Goal: Information Seeking & Learning: Find specific fact

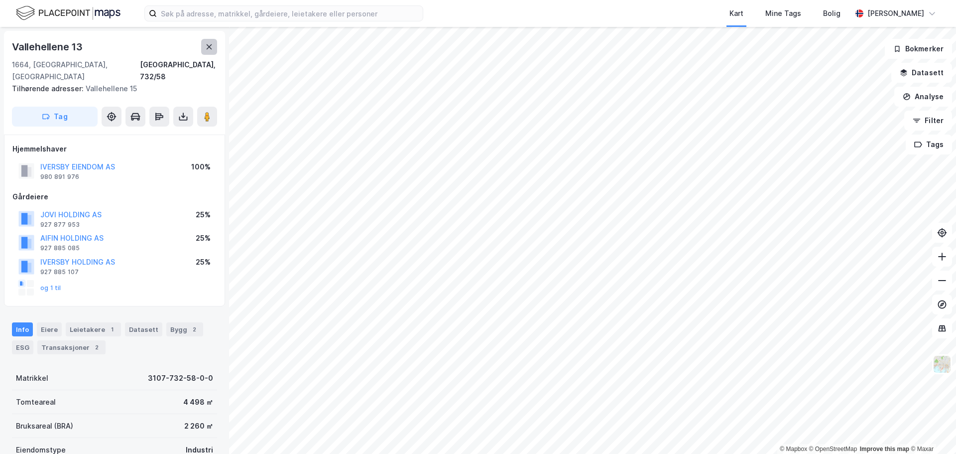
click at [207, 43] on icon at bounding box center [209, 47] width 8 height 8
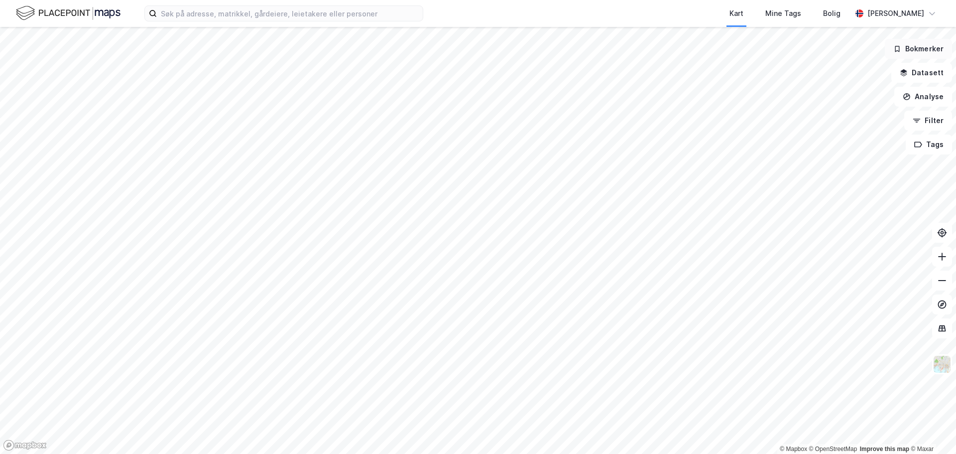
click at [908, 51] on button "Bokmerker" at bounding box center [918, 49] width 67 height 20
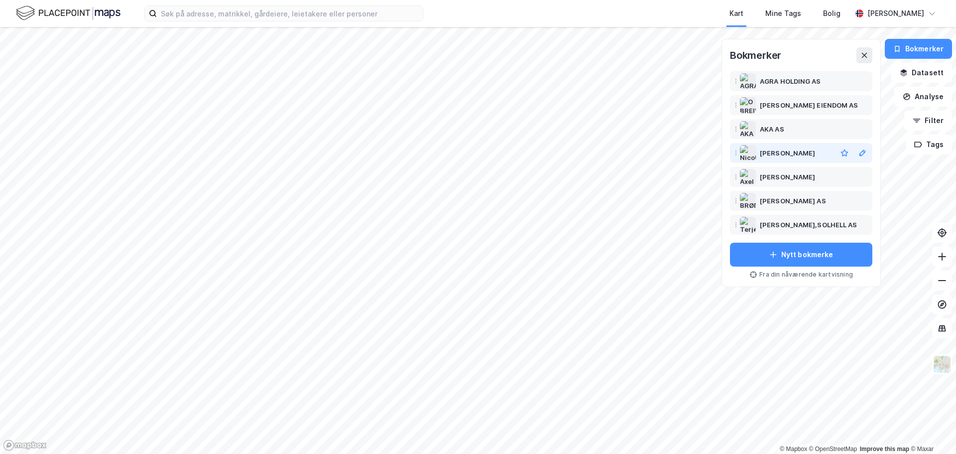
click at [803, 151] on div "[PERSON_NAME]" at bounding box center [787, 153] width 55 height 12
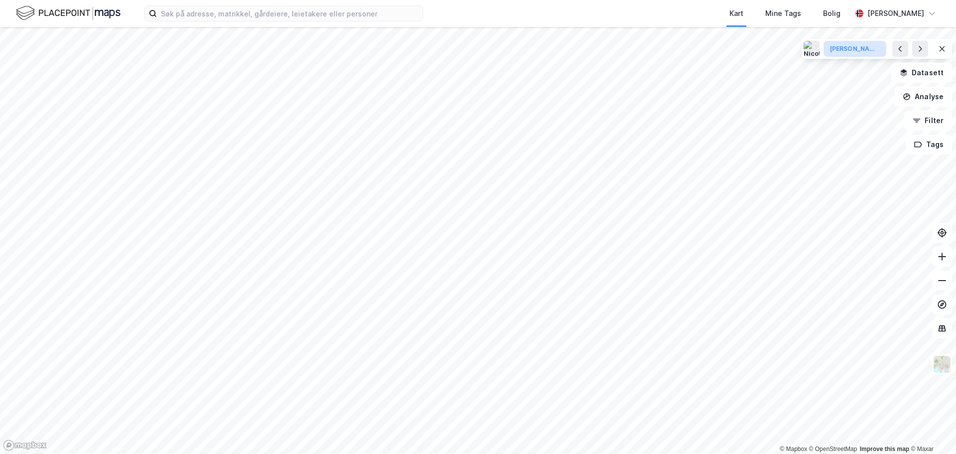
click at [849, 49] on div "[PERSON_NAME]" at bounding box center [855, 49] width 50 height 8
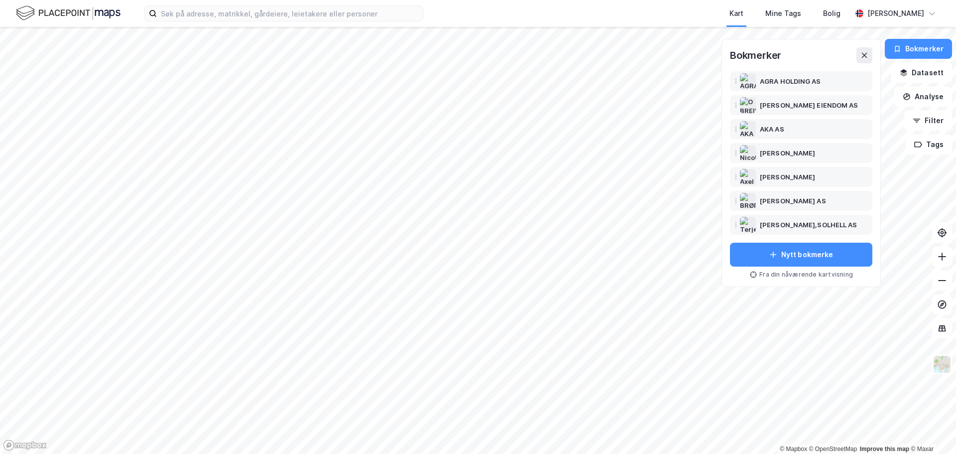
click at [849, 49] on div "Bokmerker" at bounding box center [801, 55] width 142 height 16
click at [867, 55] on icon at bounding box center [865, 55] width 8 height 8
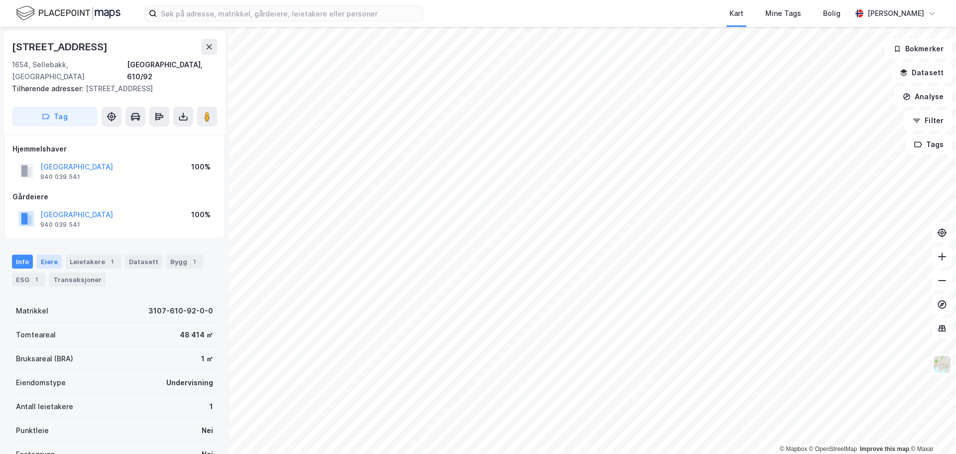
click at [46, 255] on div "Eiere" at bounding box center [49, 262] width 25 height 14
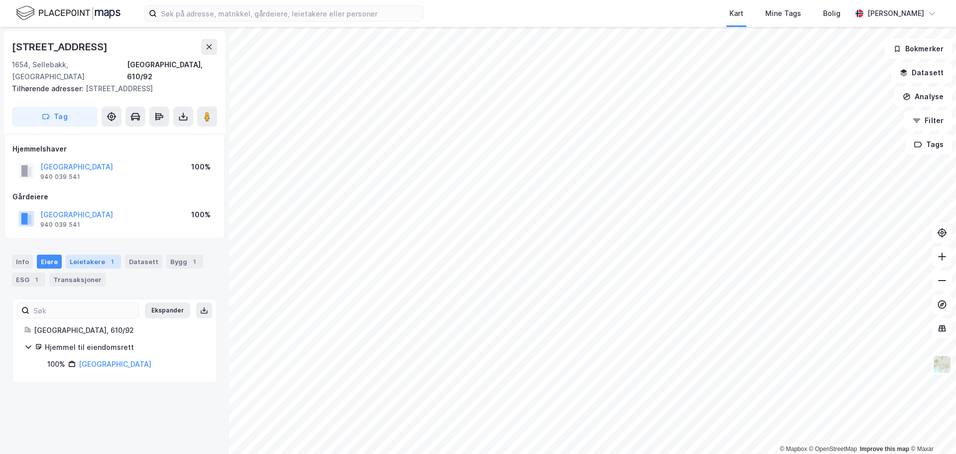
click at [84, 255] on div "Leietakere 1" at bounding box center [93, 262] width 55 height 14
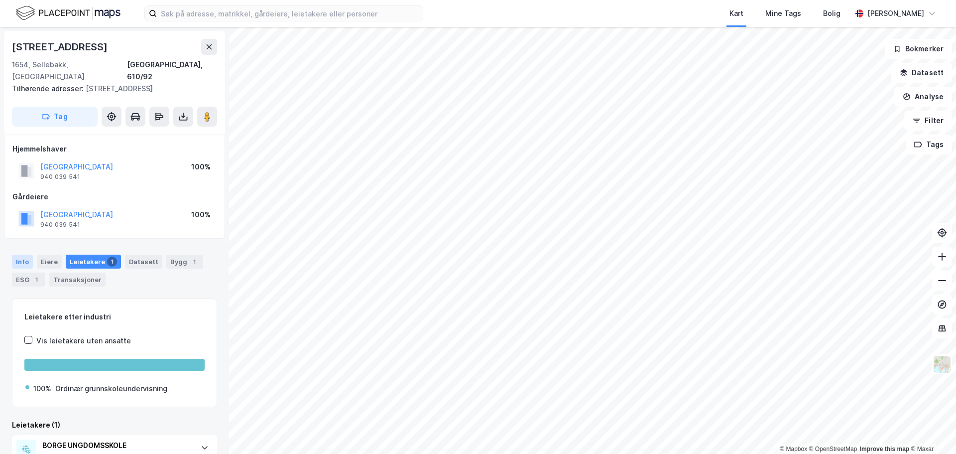
click at [24, 255] on div "Info" at bounding box center [22, 262] width 21 height 14
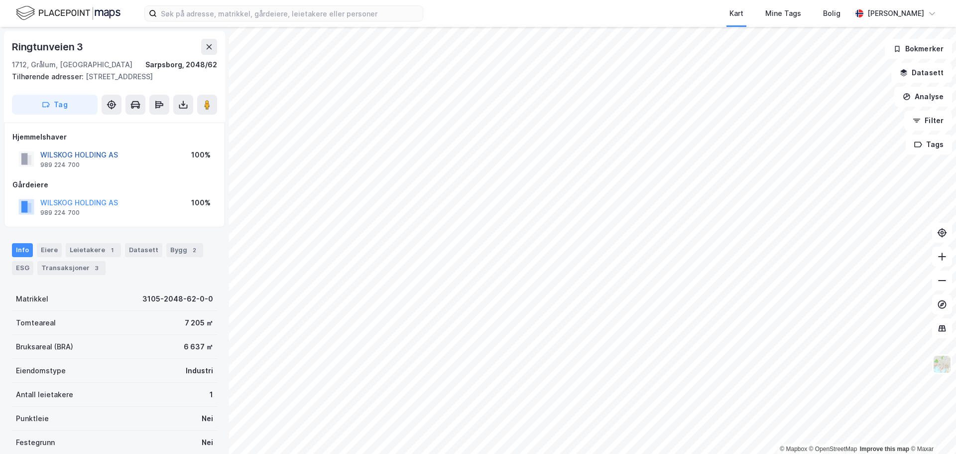
click at [0, 0] on button "WILSKOG HOLDING AS" at bounding box center [0, 0] width 0 height 0
drag, startPoint x: 126, startPoint y: 155, endPoint x: 42, endPoint y: 154, distance: 83.2
click at [42, 154] on div "WILSKOG HOLDING AS 989 224 700 100%" at bounding box center [114, 159] width 204 height 24
copy button "WILSKOG HOLDING AS"
drag, startPoint x: 81, startPoint y: 48, endPoint x: 12, endPoint y: 44, distance: 68.8
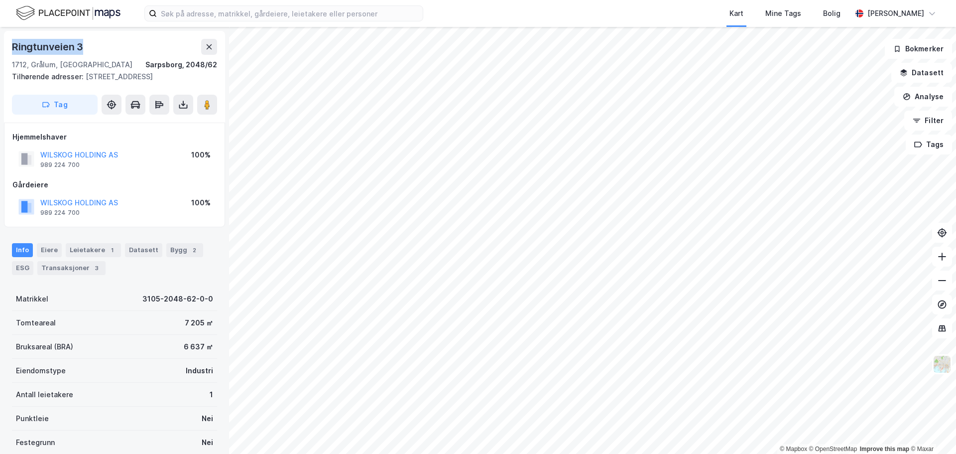
click at [12, 44] on div "Ringtunveien 3" at bounding box center [114, 47] width 205 height 16
copy div "Ringtunveien 3"
click at [87, 252] on div "Leietakere 1" at bounding box center [93, 250] width 55 height 14
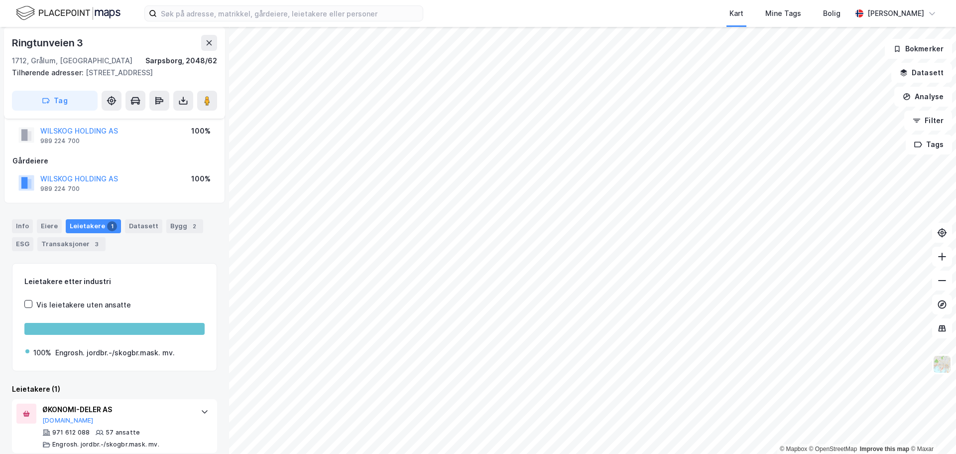
scroll to position [35, 0]
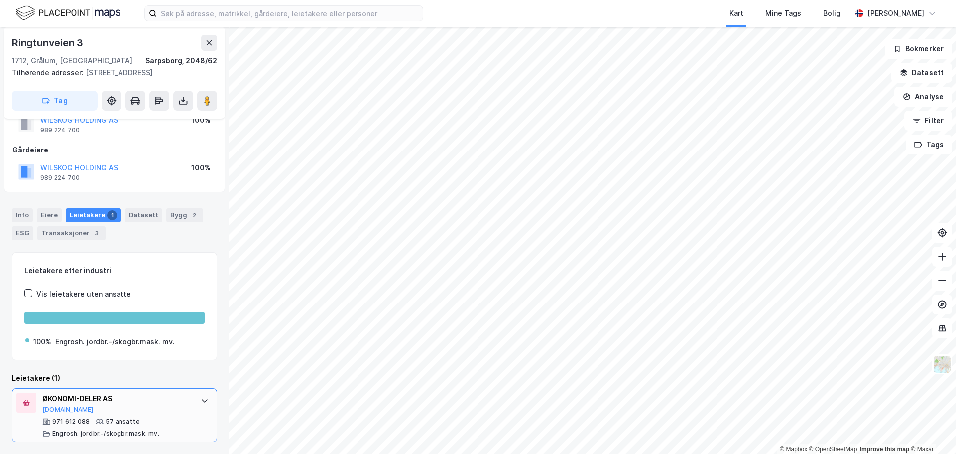
click at [79, 397] on div "ØKONOMI-DELER AS" at bounding box center [116, 398] width 148 height 12
click at [55, 410] on button "[DOMAIN_NAME]" at bounding box center [67, 409] width 51 height 8
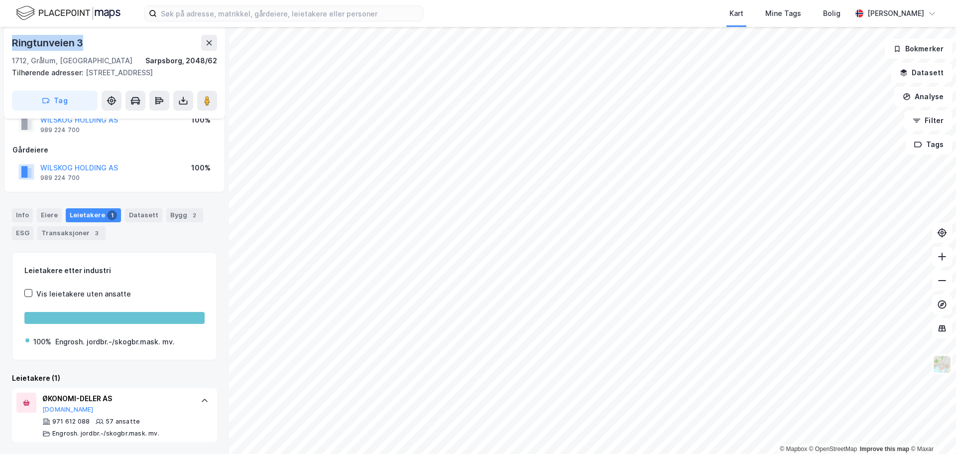
drag, startPoint x: 86, startPoint y: 43, endPoint x: 14, endPoint y: 45, distance: 71.7
click at [14, 45] on div "Ringtunveien 3" at bounding box center [114, 43] width 205 height 16
copy div "Ringtunveien 3"
click at [208, 37] on button at bounding box center [209, 43] width 16 height 16
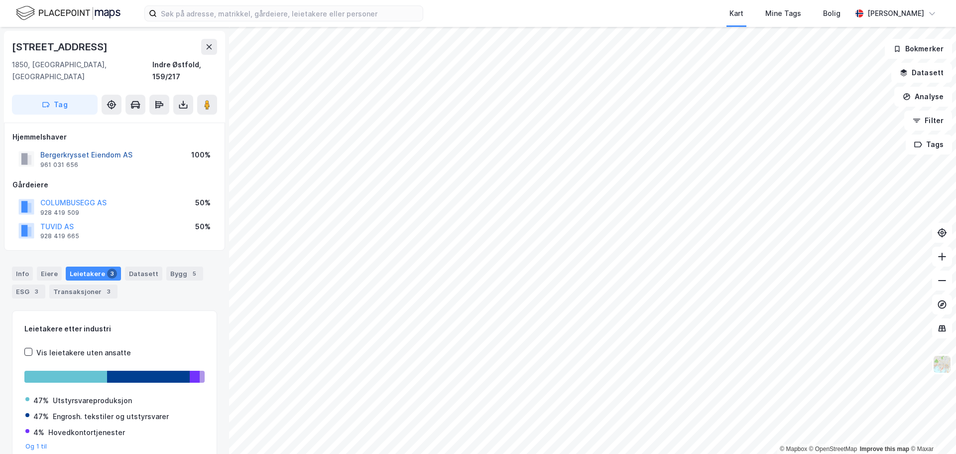
click at [0, 0] on button "Bergerkrysset Eiendom AS" at bounding box center [0, 0] width 0 height 0
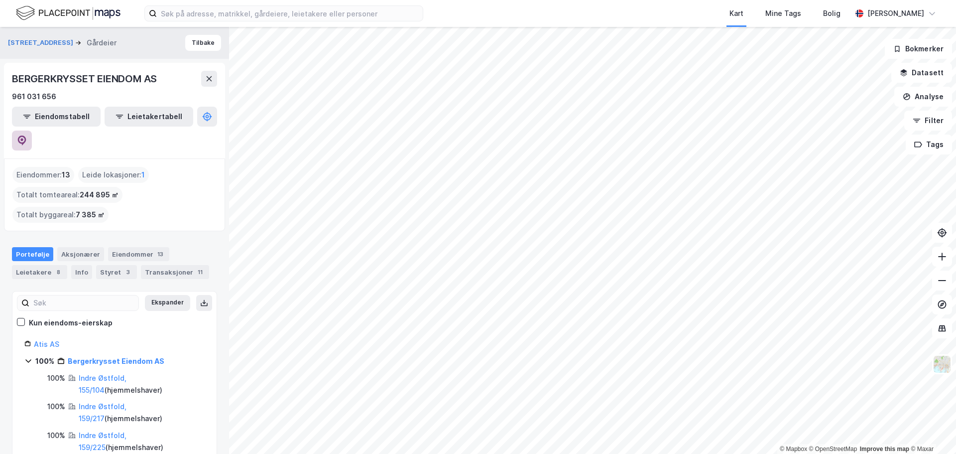
click at [27, 135] on icon at bounding box center [22, 140] width 10 height 10
click at [108, 265] on div "Styret 3" at bounding box center [116, 272] width 41 height 14
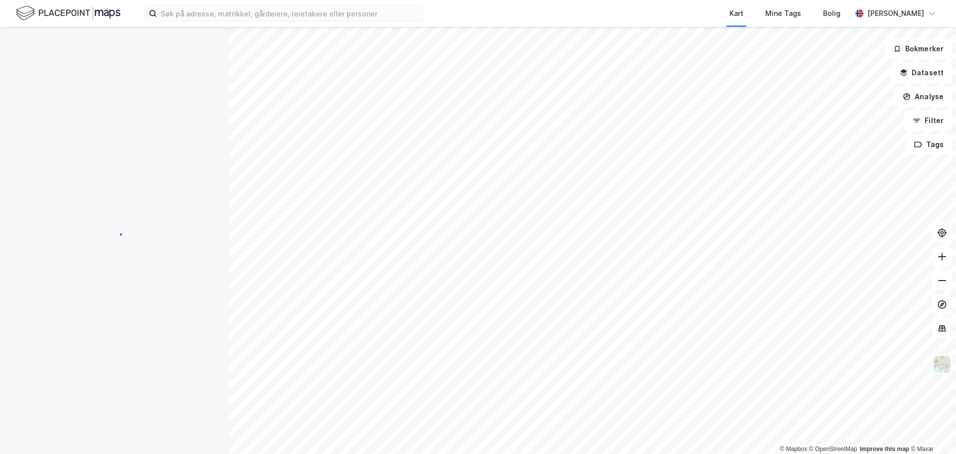
scroll to position [0, 0]
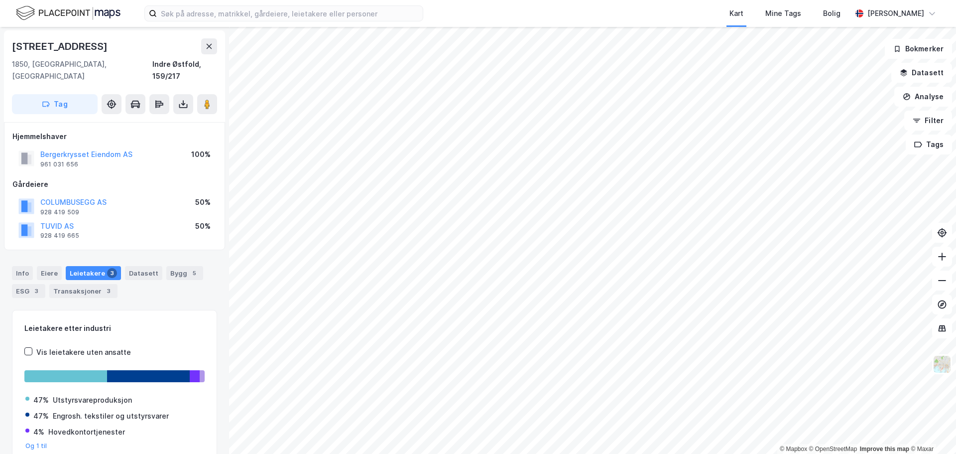
drag, startPoint x: 96, startPoint y: 44, endPoint x: 14, endPoint y: 43, distance: 82.2
click at [14, 43] on div "[STREET_ADDRESS]" at bounding box center [61, 46] width 98 height 16
copy div "[STREET_ADDRESS]"
click at [88, 64] on div "1850, [GEOGRAPHIC_DATA], [GEOGRAPHIC_DATA], 159/217" at bounding box center [114, 70] width 205 height 24
drag, startPoint x: 83, startPoint y: 66, endPoint x: 11, endPoint y: 45, distance: 75.0
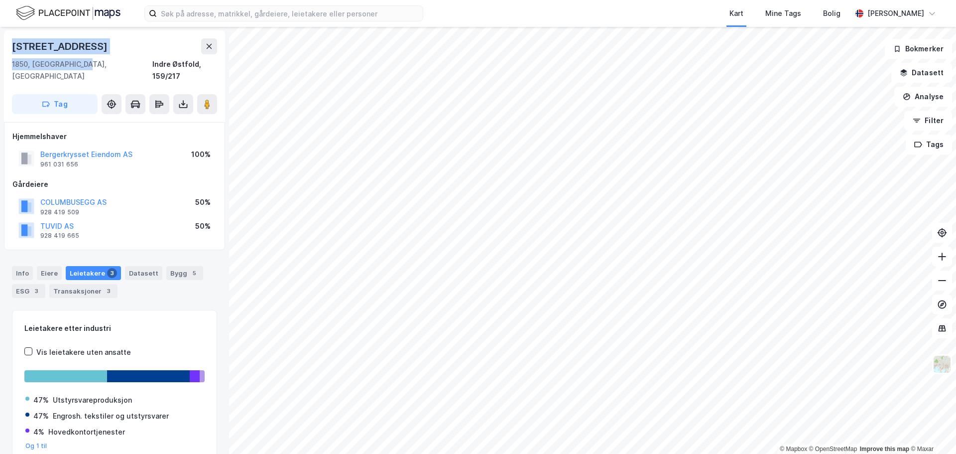
click at [11, 45] on div "Kjærlighetsstien 1 1850, [GEOGRAPHIC_DATA], [GEOGRAPHIC_DATA], 159/217 Tag" at bounding box center [114, 76] width 221 height 92
copy div "[STREET_ADDRESS], [GEOGRAPHIC_DATA]"
click at [129, 48] on div "[STREET_ADDRESS]" at bounding box center [114, 46] width 205 height 16
click at [0, 0] on button "Bergerkrysset Eiendom AS" at bounding box center [0, 0] width 0 height 0
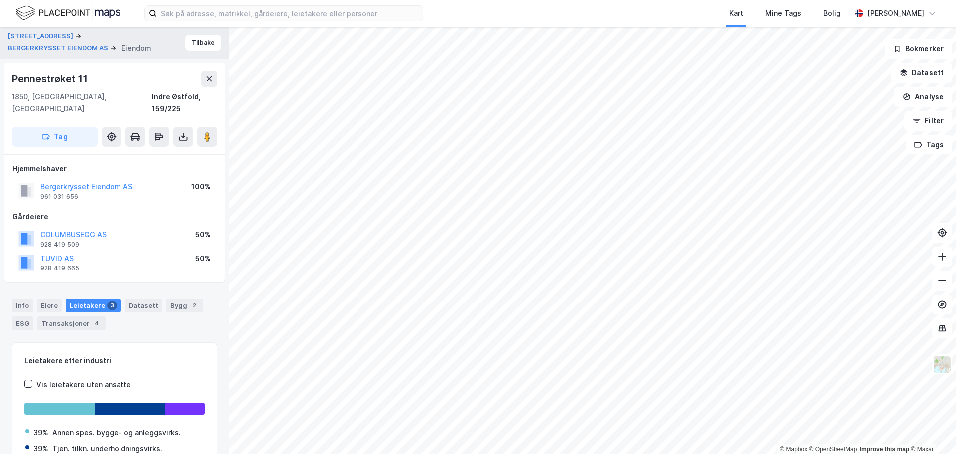
scroll to position [0, 0]
click at [195, 38] on button "Tilbake" at bounding box center [203, 42] width 36 height 16
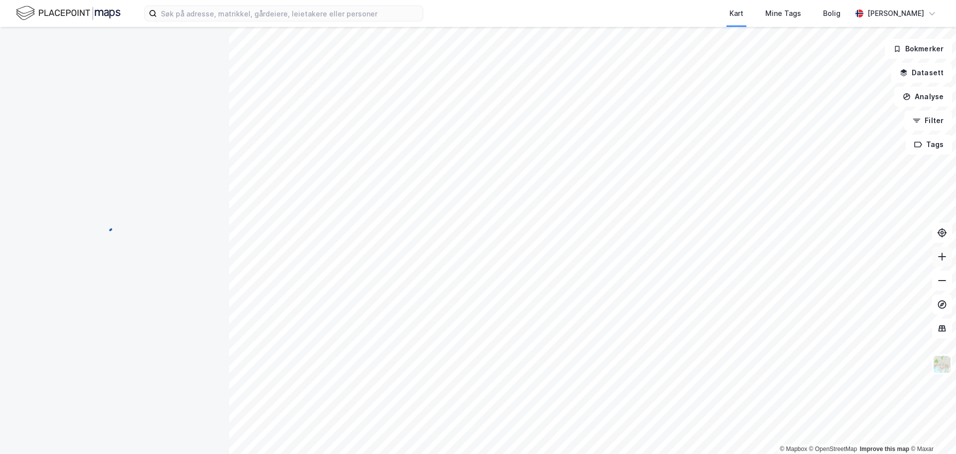
scroll to position [0, 0]
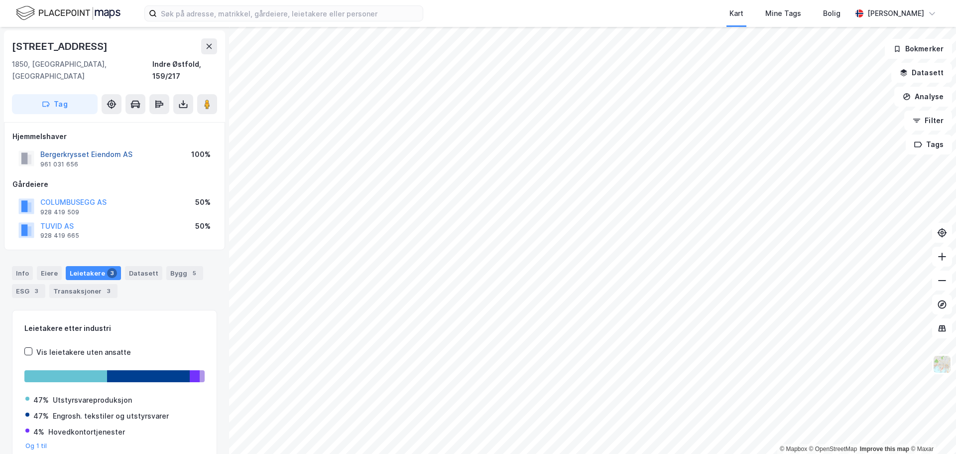
click at [0, 0] on button "Bergerkrysset Eiendom AS" at bounding box center [0, 0] width 0 height 0
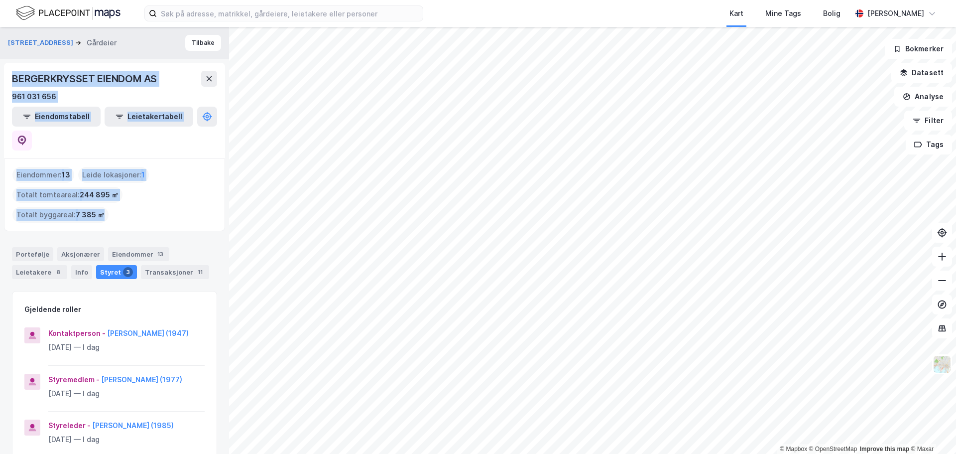
drag, startPoint x: 10, startPoint y: 76, endPoint x: 221, endPoint y: 177, distance: 233.2
click at [221, 177] on div "Kjærlighetsstien 1 Gårdeier Tilbake BERGERKRYSSET EIENDOM AS 961 031 656 Eiendo…" at bounding box center [114, 240] width 229 height 427
copy div "BERGERKRYSSET EIENDOM AS 961 031 656 Eiendomstabell Leietakertabell Eiendommer …"
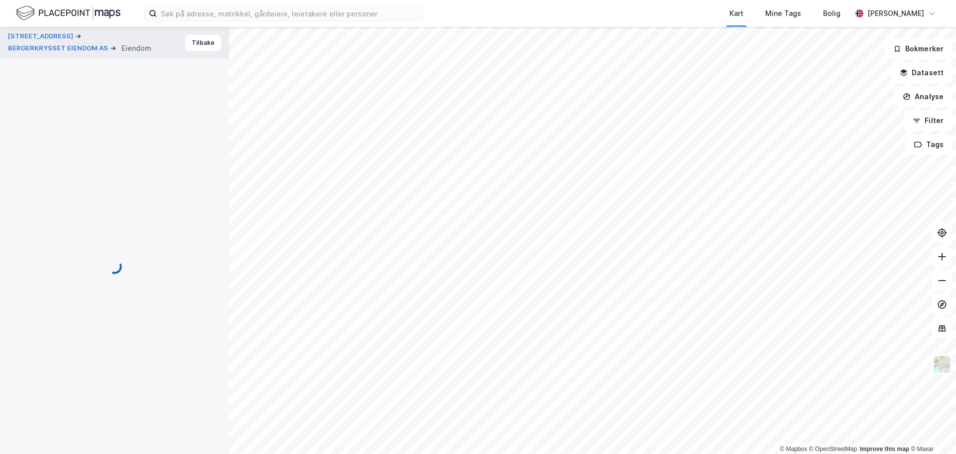
scroll to position [0, 0]
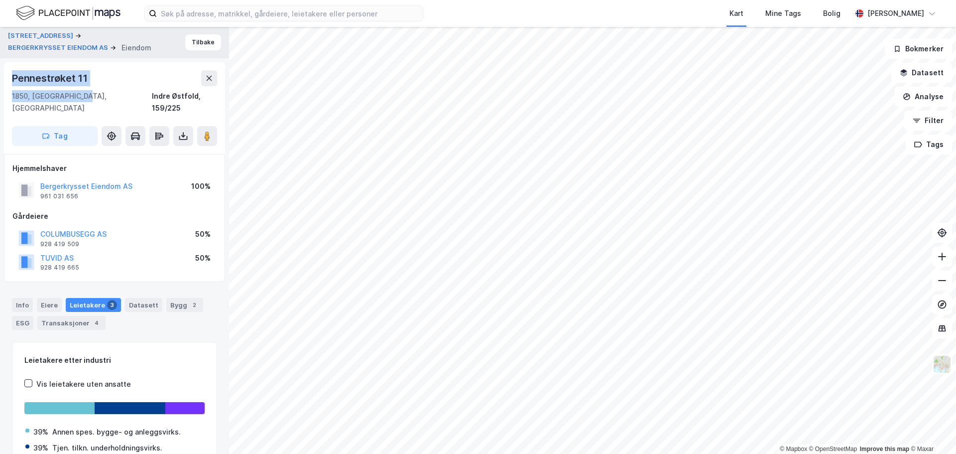
drag, startPoint x: 87, startPoint y: 97, endPoint x: 12, endPoint y: 84, distance: 76.3
click at [12, 84] on div "Pennestrøket 11 1850, [GEOGRAPHIC_DATA], [GEOGRAPHIC_DATA], 159/225" at bounding box center [114, 92] width 205 height 44
copy div "Pennestrøket 11 1850, [GEOGRAPHIC_DATA], [GEOGRAPHIC_DATA]"
click at [194, 43] on button "Tilbake" at bounding box center [203, 42] width 36 height 16
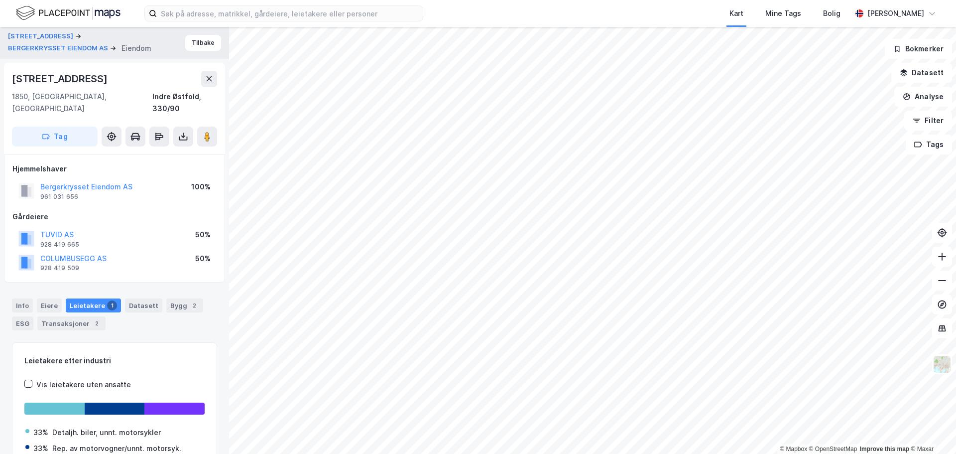
scroll to position [0, 0]
drag, startPoint x: 61, startPoint y: 92, endPoint x: 5, endPoint y: 79, distance: 56.8
click at [5, 79] on div "[STREET_ADDRESS] 1850, [GEOGRAPHIC_DATA], [GEOGRAPHIC_DATA], 330/90 Tag" at bounding box center [114, 108] width 221 height 92
copy div "[STREET_ADDRESS]"
click at [202, 45] on button "Tilbake" at bounding box center [203, 42] width 36 height 16
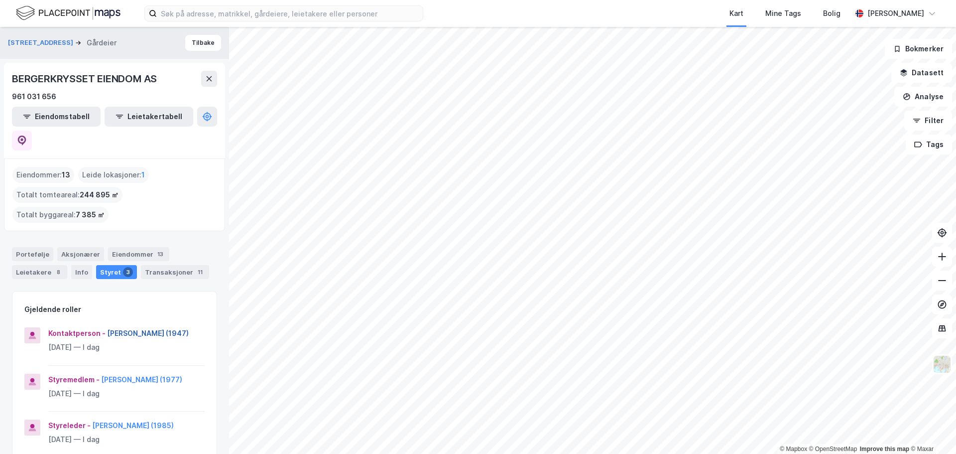
click at [0, 0] on button "[PERSON_NAME] (1947)" at bounding box center [0, 0] width 0 height 0
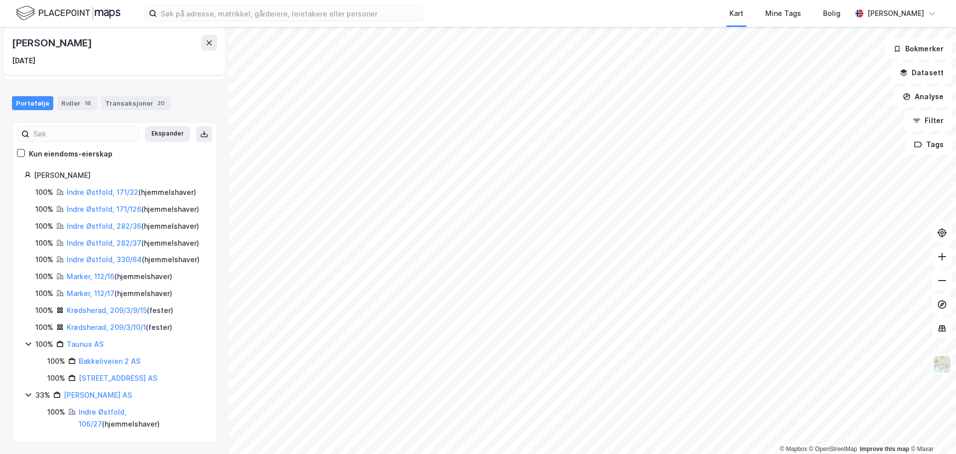
scroll to position [84, 0]
click at [103, 325] on link "Krødsherad, 209/3/10/1" at bounding box center [106, 326] width 79 height 8
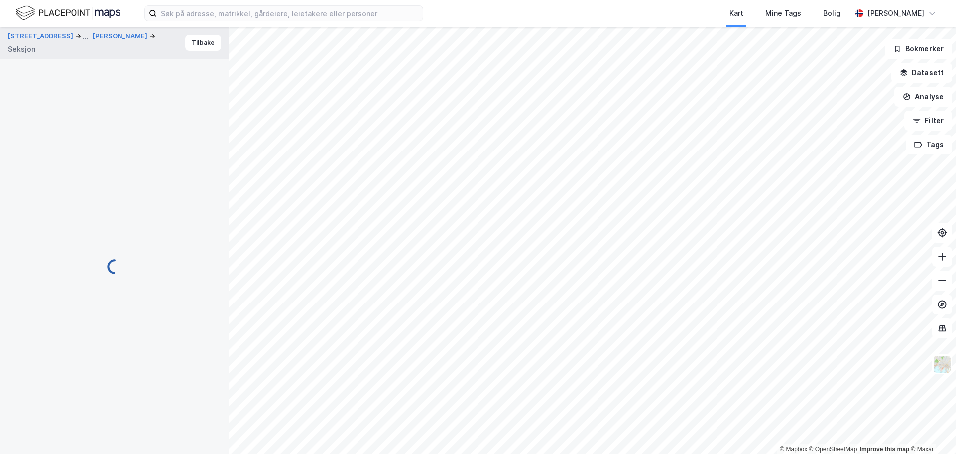
scroll to position [0, 0]
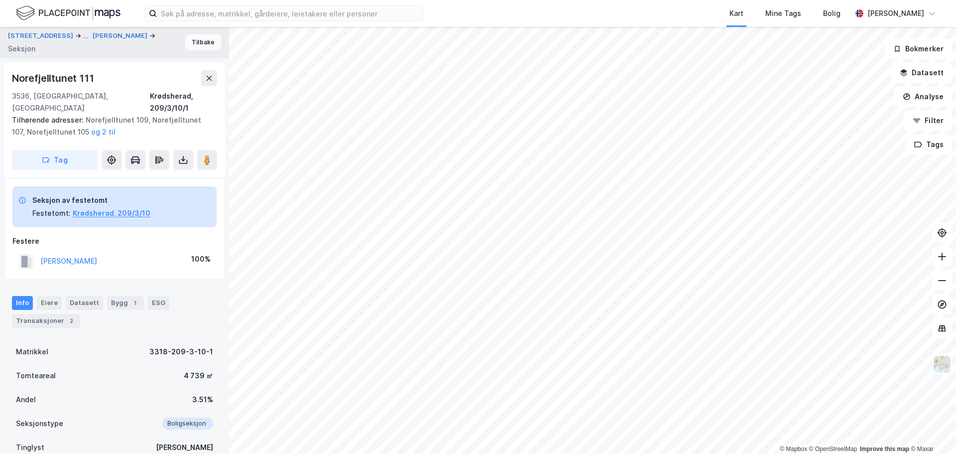
click at [201, 48] on button "Tilbake" at bounding box center [203, 42] width 36 height 16
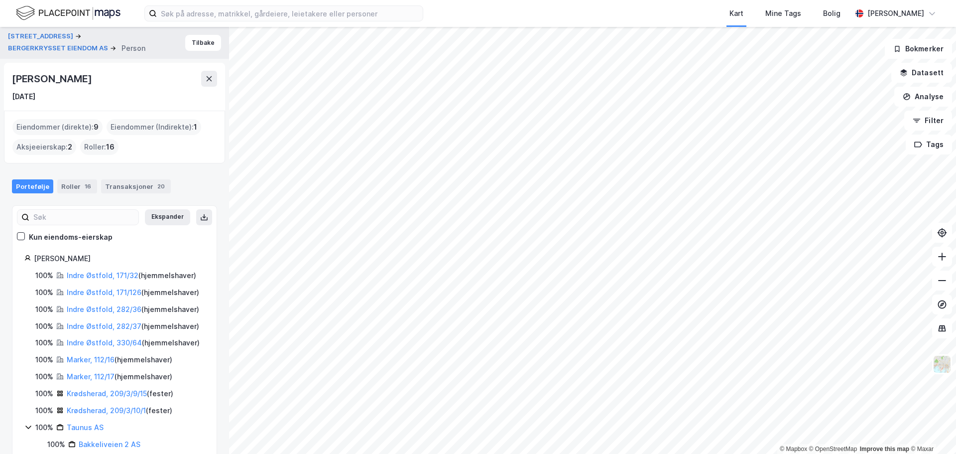
scroll to position [84, 0]
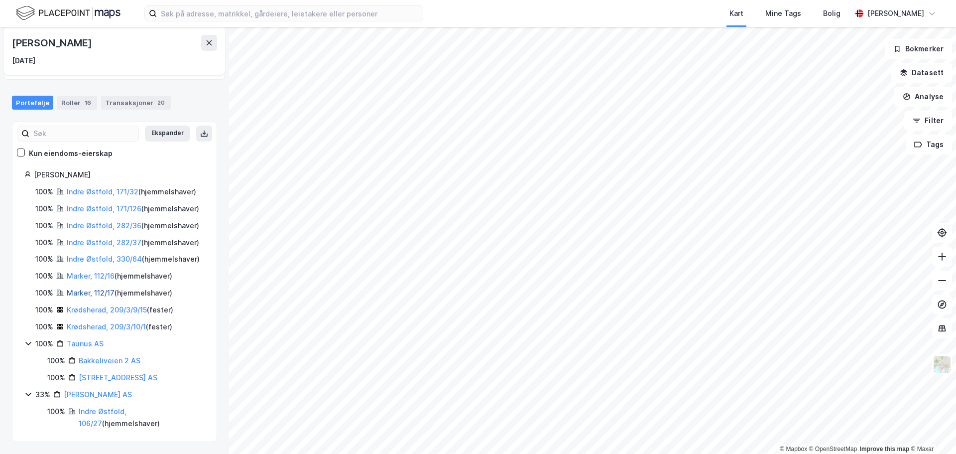
click at [80, 290] on link "Marker, 112/17" at bounding box center [91, 292] width 48 height 8
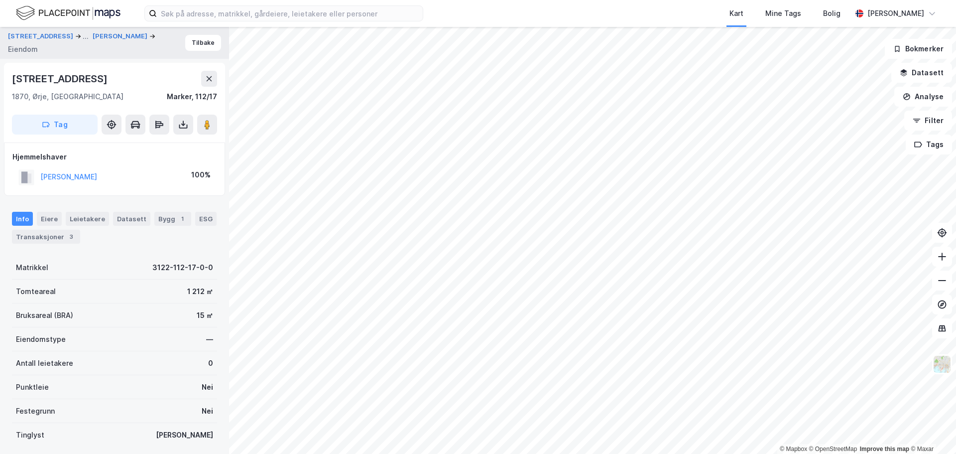
scroll to position [0, 0]
click at [197, 42] on button "Tilbake" at bounding box center [203, 42] width 36 height 16
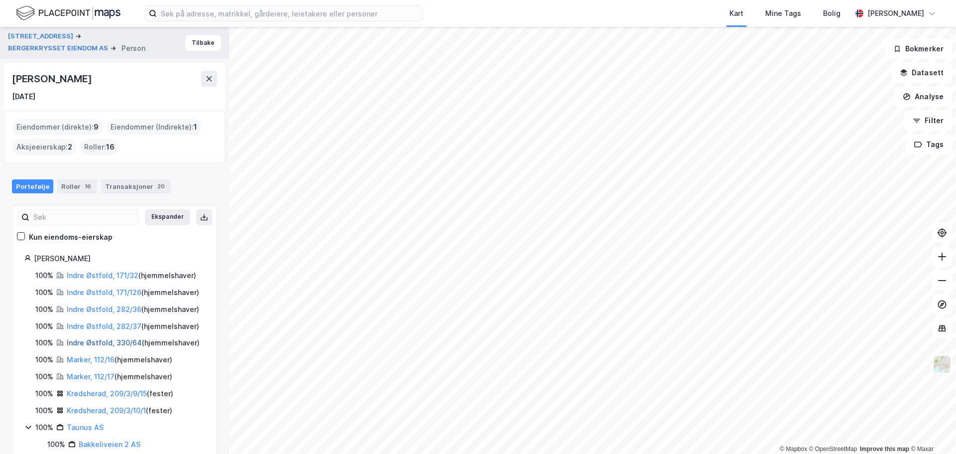
click at [98, 340] on link "Indre Østfold, 330/64" at bounding box center [104, 342] width 75 height 8
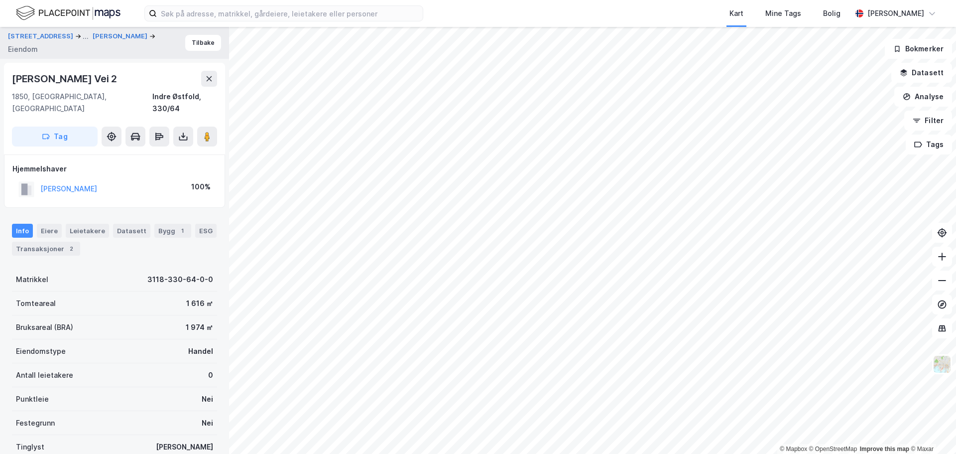
scroll to position [0, 0]
drag, startPoint x: 133, startPoint y: 77, endPoint x: 11, endPoint y: 77, distance: 121.5
click at [11, 77] on div "[PERSON_NAME] Vei 2 1850, [GEOGRAPHIC_DATA], [GEOGRAPHIC_DATA], 330/64 Tag" at bounding box center [114, 108] width 221 height 92
copy div "[PERSON_NAME] Vei 2"
click at [119, 78] on div "[PERSON_NAME] Vei 2" at bounding box center [65, 78] width 107 height 16
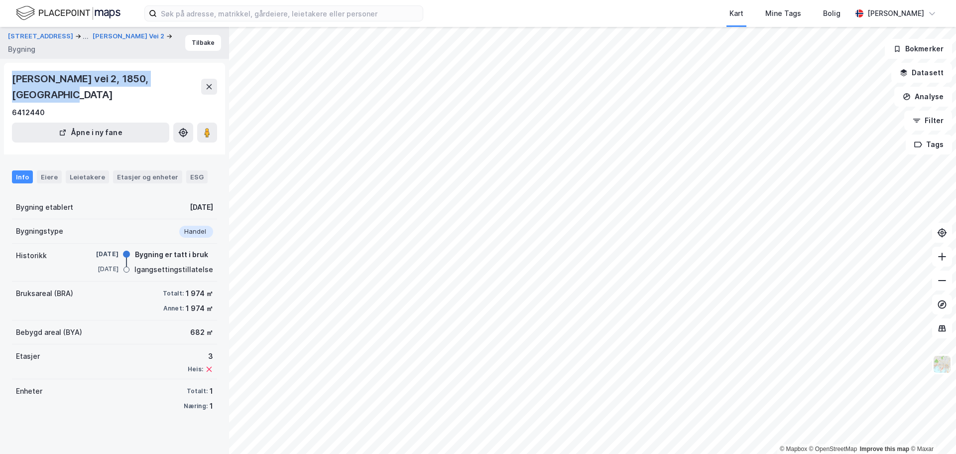
drag, startPoint x: 60, startPoint y: 96, endPoint x: 10, endPoint y: 81, distance: 52.1
click at [10, 81] on div "[PERSON_NAME] vei 2, 1850, ØSTFOLD 6412440 Åpne i ny fane" at bounding box center [114, 109] width 221 height 92
copy div "[PERSON_NAME] vei 2, 1850, [GEOGRAPHIC_DATA]"
click at [190, 40] on button "Tilbake" at bounding box center [203, 43] width 36 height 16
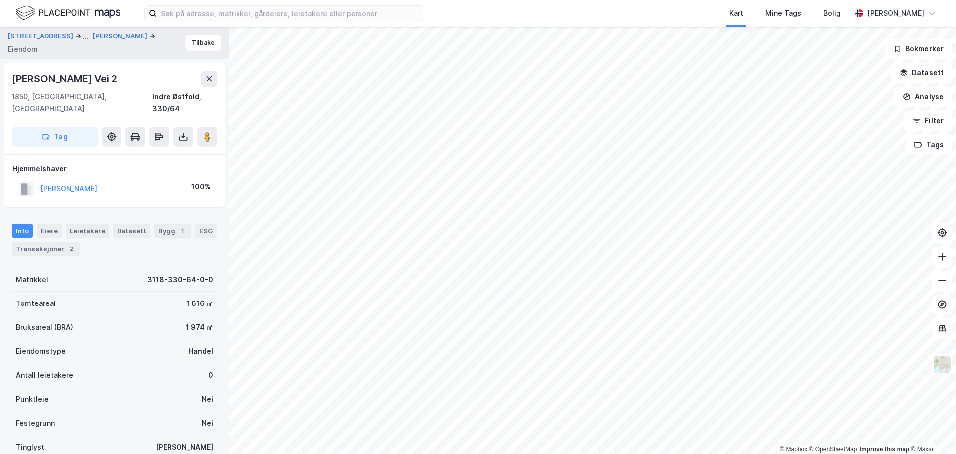
scroll to position [0, 0]
click at [685, 453] on html "Kart Mine Tags Bolig [PERSON_NAME] © Mapbox © OpenStreetMap Improve this map © …" at bounding box center [478, 227] width 956 height 454
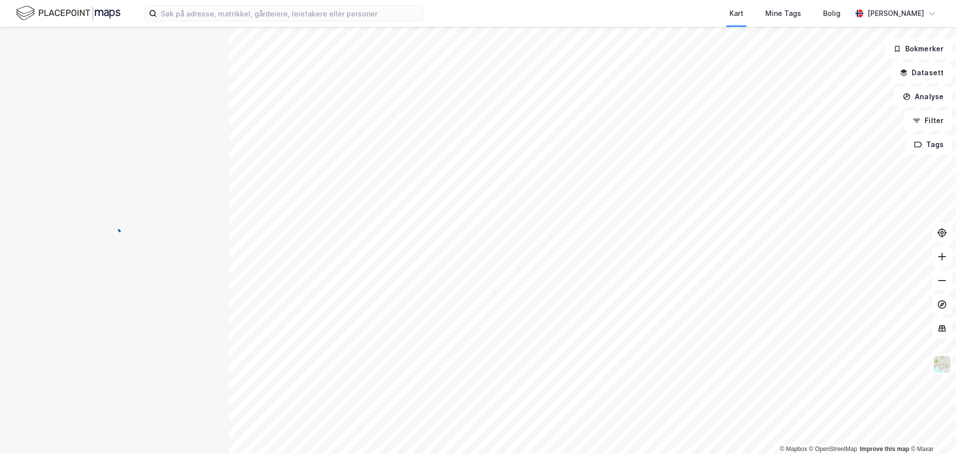
scroll to position [0, 0]
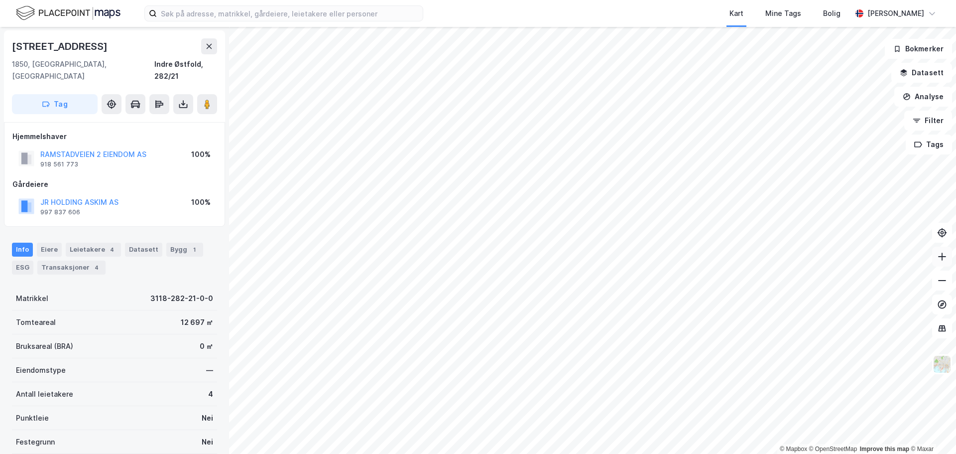
scroll to position [0, 0]
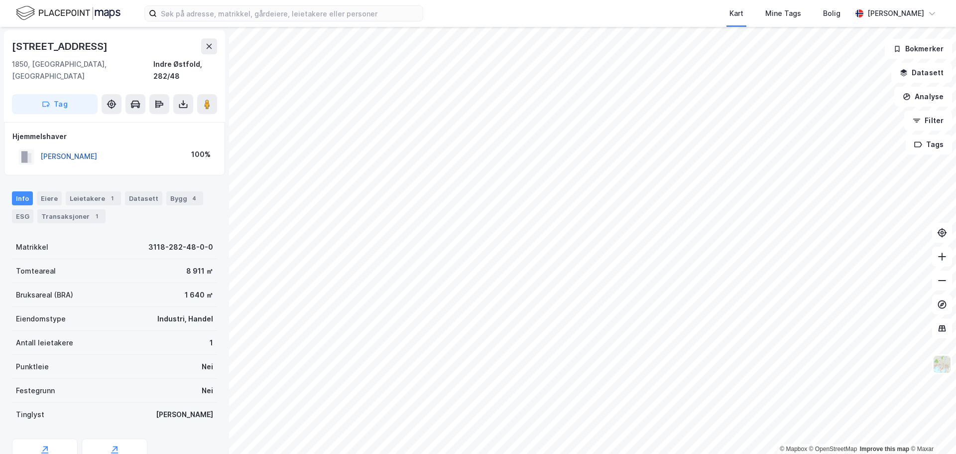
click at [0, 0] on button "[PERSON_NAME]" at bounding box center [0, 0] width 0 height 0
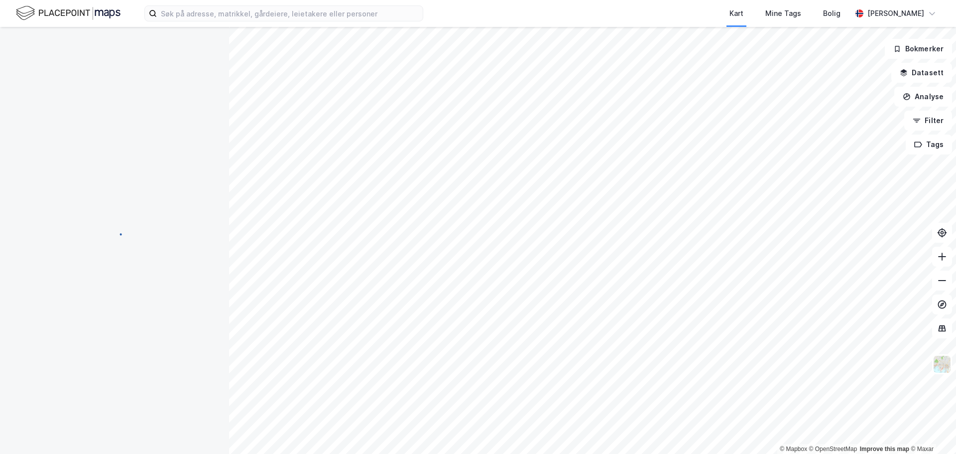
scroll to position [0, 0]
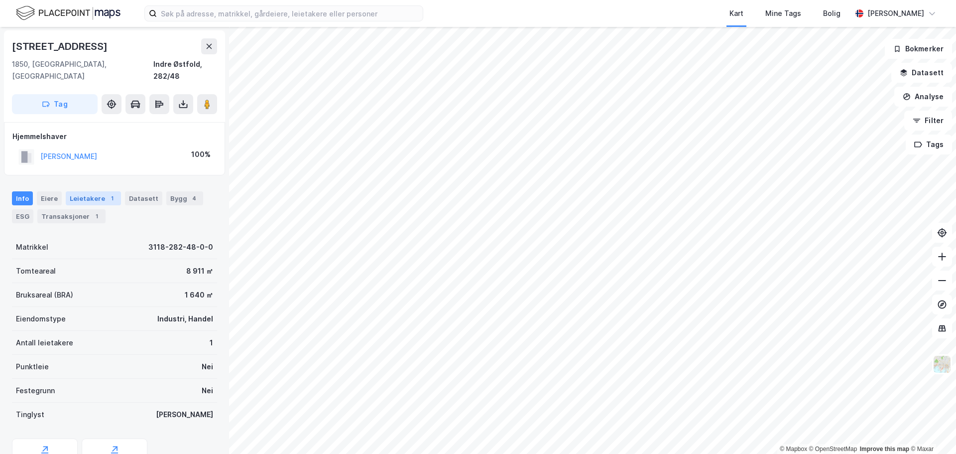
click at [82, 191] on div "Leietakere 1" at bounding box center [93, 198] width 55 height 14
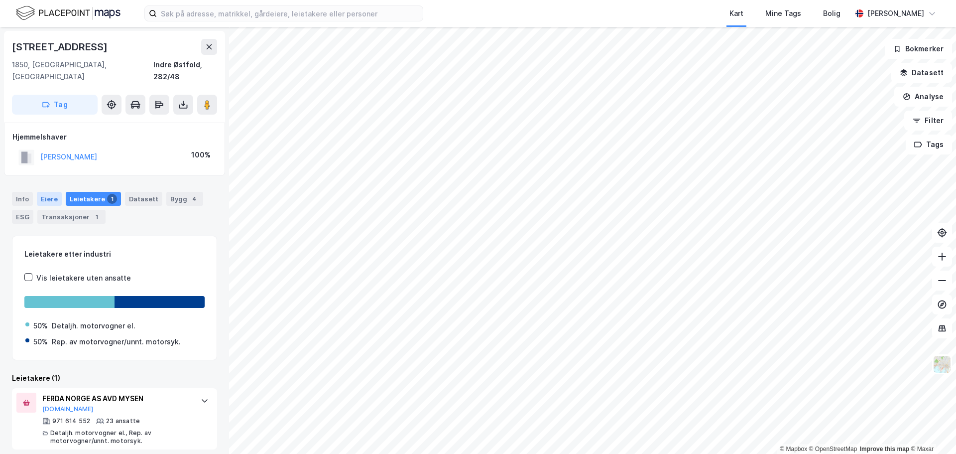
click at [47, 192] on div "Eiere" at bounding box center [49, 199] width 25 height 14
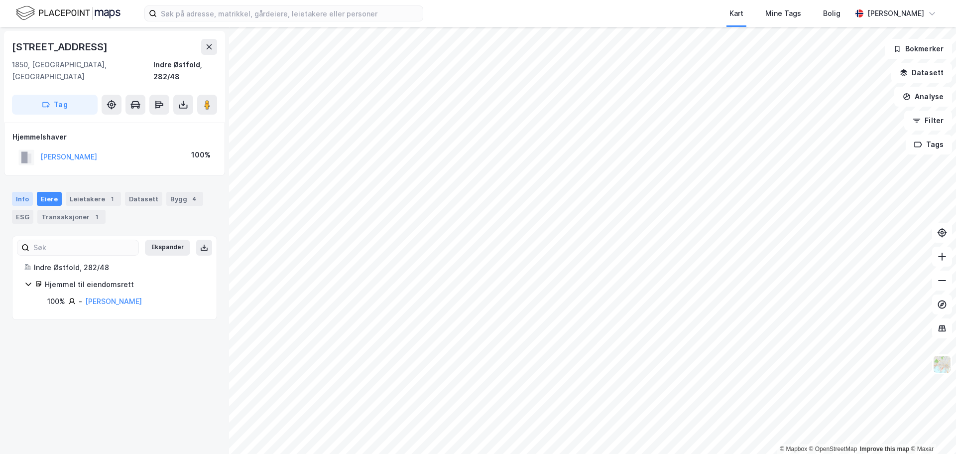
click at [25, 192] on div "Info" at bounding box center [22, 199] width 21 height 14
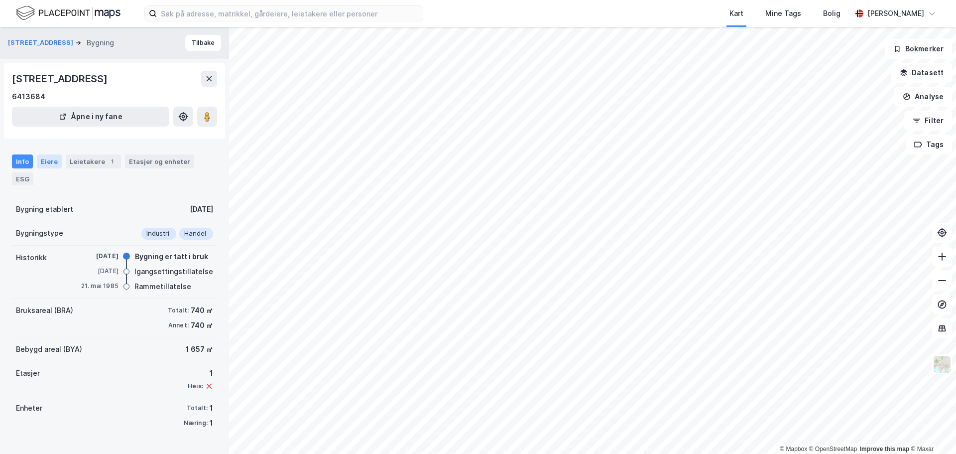
click at [48, 157] on div "Eiere" at bounding box center [49, 161] width 25 height 14
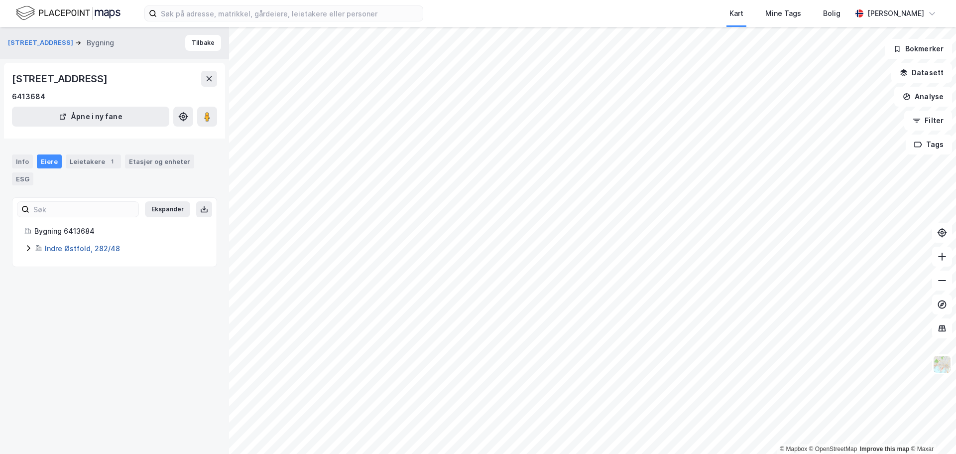
click at [78, 248] on link "Indre Østfold, 282/48" at bounding box center [82, 248] width 75 height 8
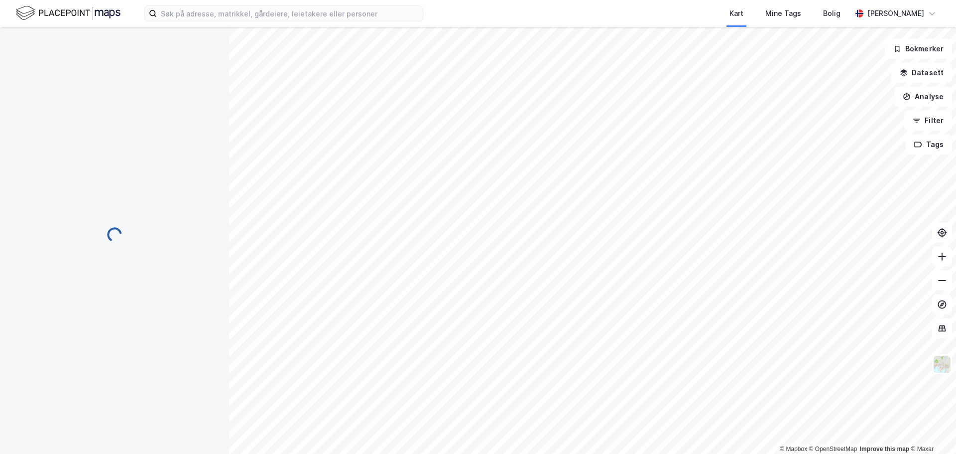
scroll to position [0, 0]
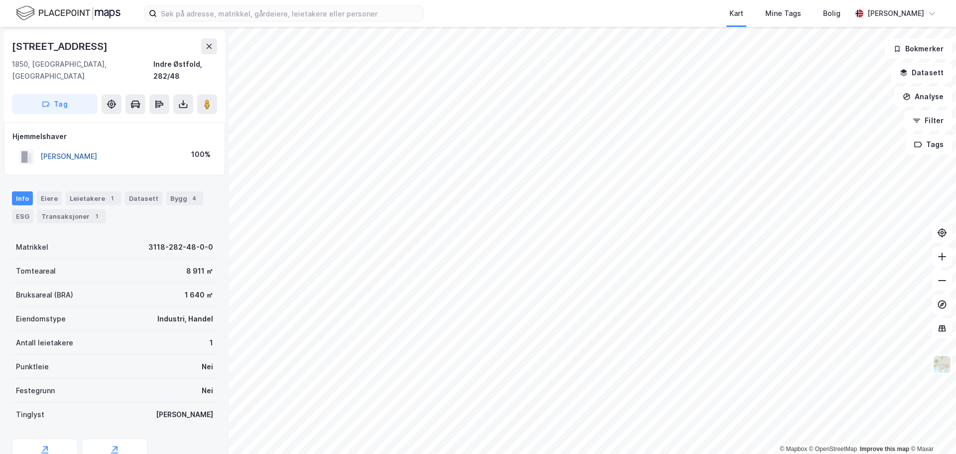
click at [0, 0] on button "[PERSON_NAME]" at bounding box center [0, 0] width 0 height 0
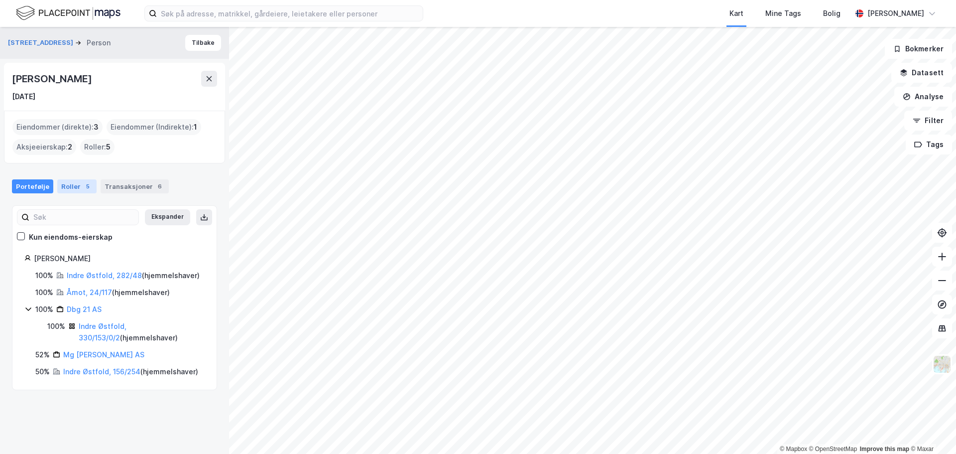
click at [69, 182] on div "Roller 5" at bounding box center [76, 186] width 39 height 14
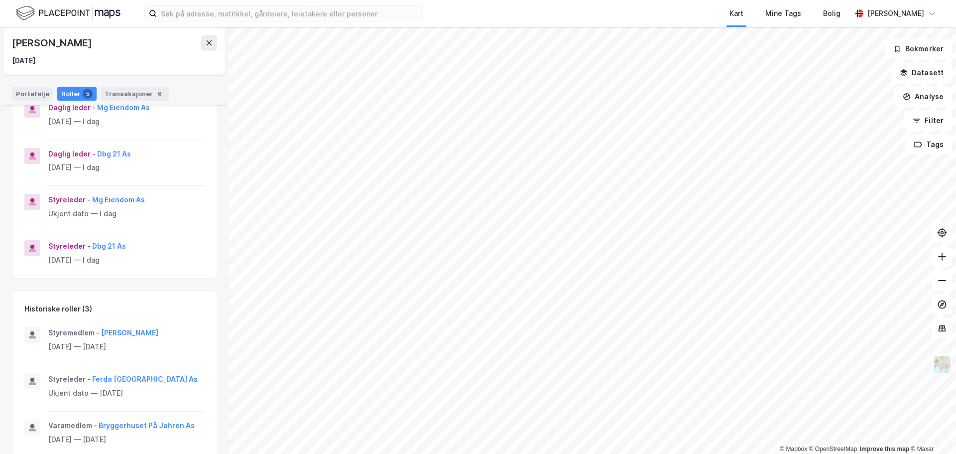
scroll to position [202, 0]
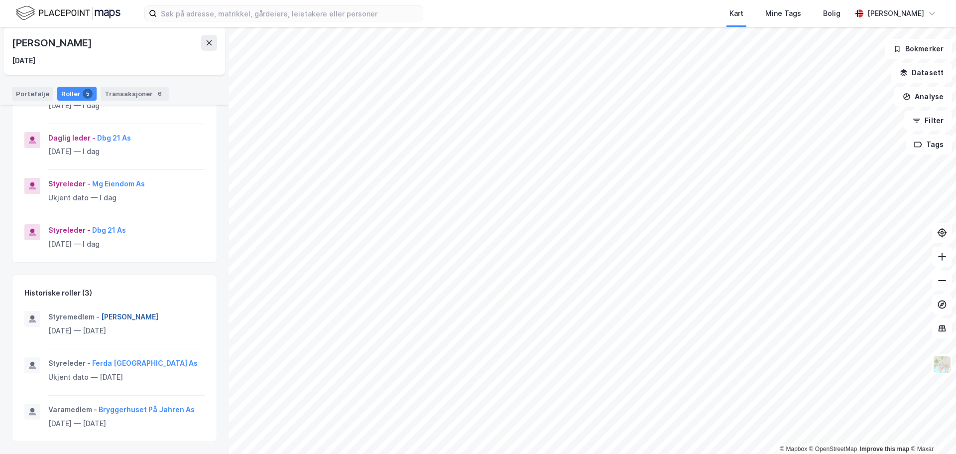
click at [0, 0] on button "[PERSON_NAME]" at bounding box center [0, 0] width 0 height 0
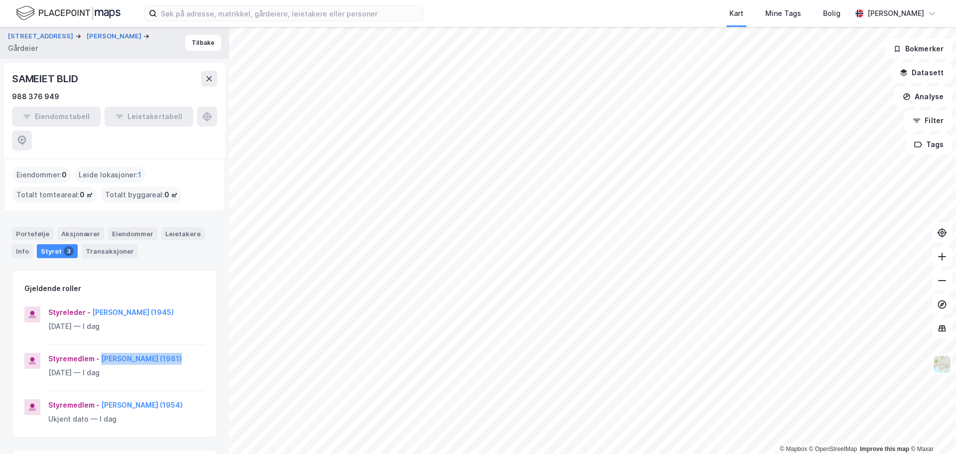
drag, startPoint x: 170, startPoint y: 340, endPoint x: 103, endPoint y: 340, distance: 66.7
click at [103, 353] on div "Styremedlem - [PERSON_NAME] (1981)" at bounding box center [126, 359] width 156 height 12
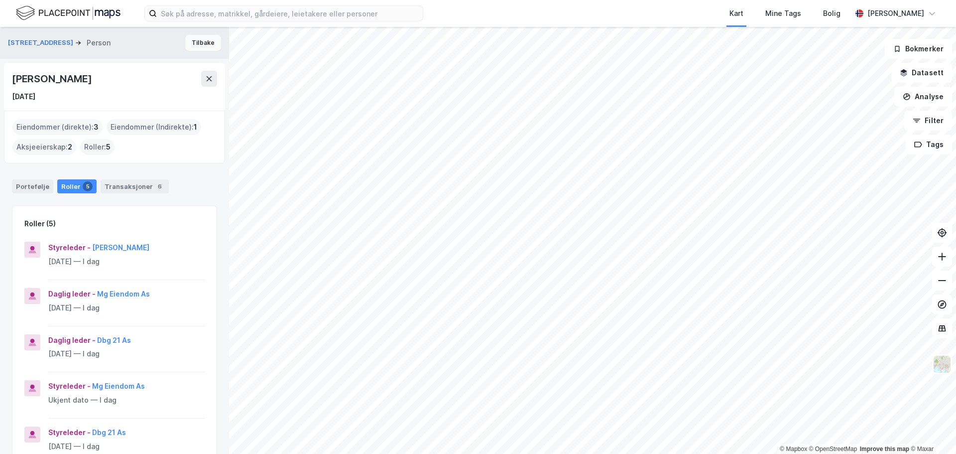
click at [198, 46] on button "Tilbake" at bounding box center [203, 43] width 36 height 16
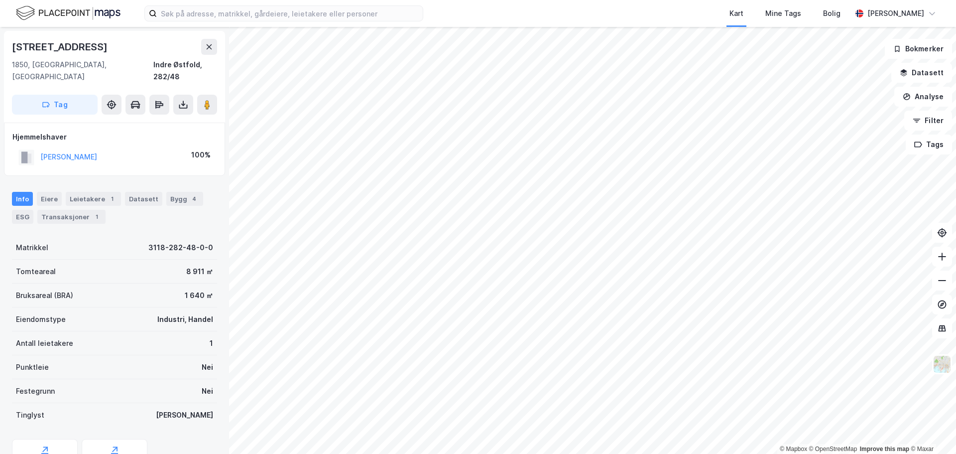
scroll to position [0, 0]
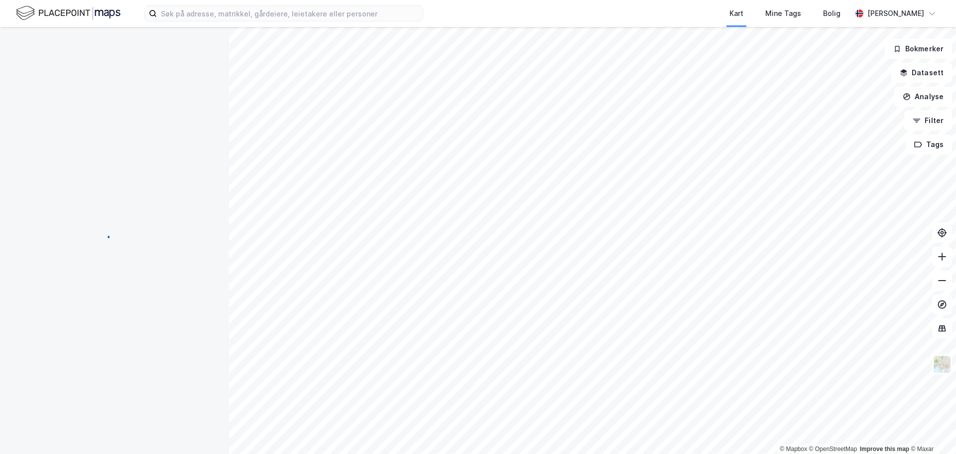
scroll to position [0, 0]
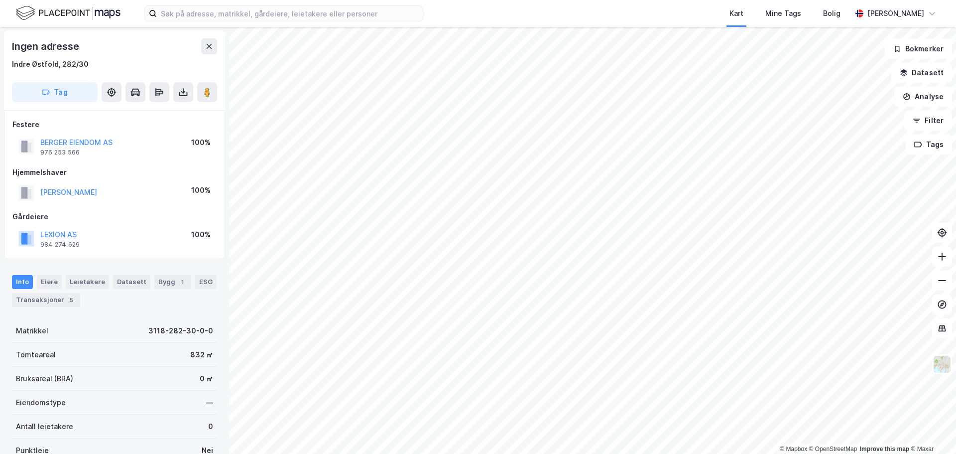
scroll to position [0, 0]
click at [0, 0] on button "BERGER EIENDOM AS" at bounding box center [0, 0] width 0 height 0
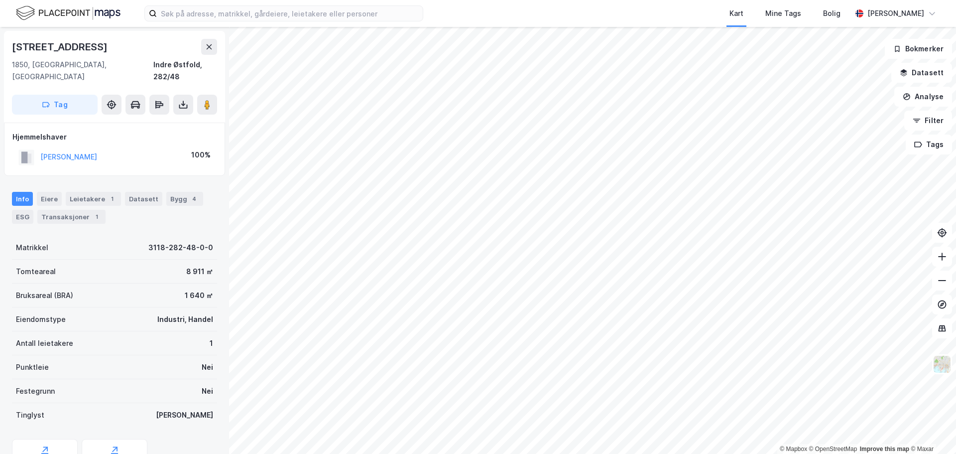
scroll to position [0, 0]
drag, startPoint x: 94, startPoint y: 46, endPoint x: 14, endPoint y: 44, distance: 79.2
click at [14, 44] on div "[STREET_ADDRESS]" at bounding box center [61, 46] width 98 height 16
click at [0, 0] on button "[PERSON_NAME]" at bounding box center [0, 0] width 0 height 0
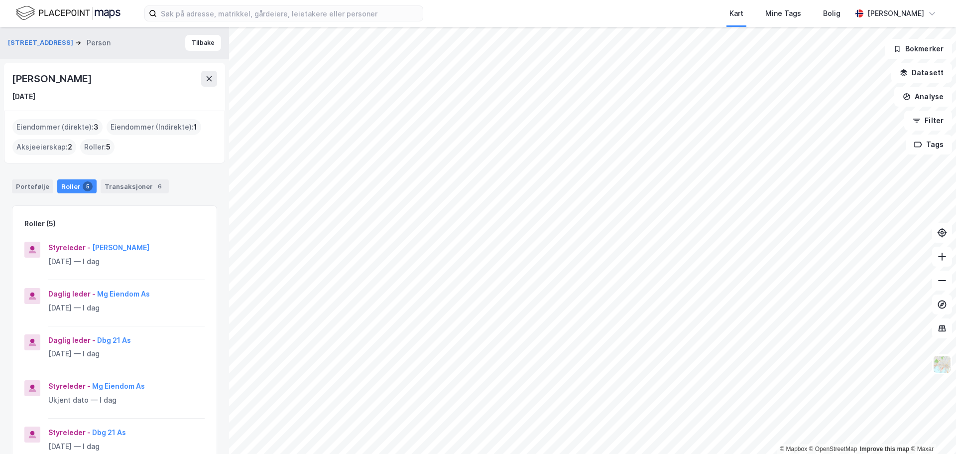
drag, startPoint x: 128, startPoint y: 79, endPoint x: 12, endPoint y: 82, distance: 115.6
click at [12, 82] on div "[PERSON_NAME]" at bounding box center [114, 79] width 205 height 16
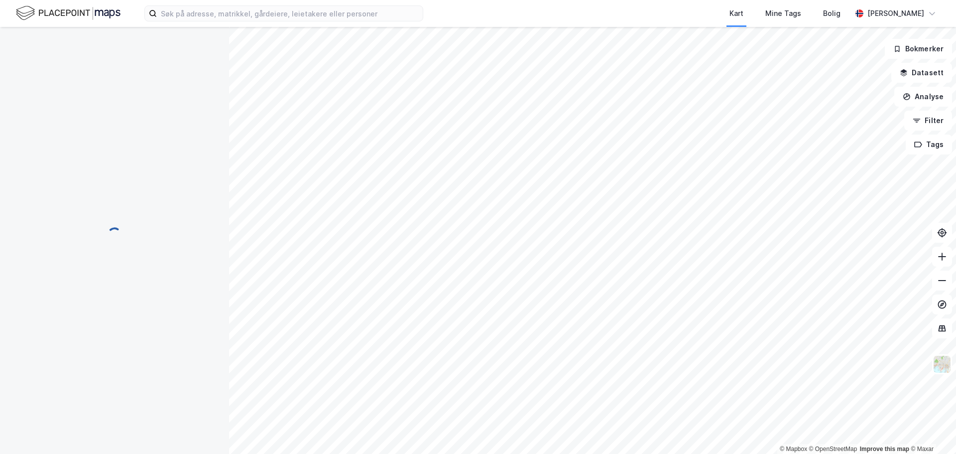
scroll to position [0, 0]
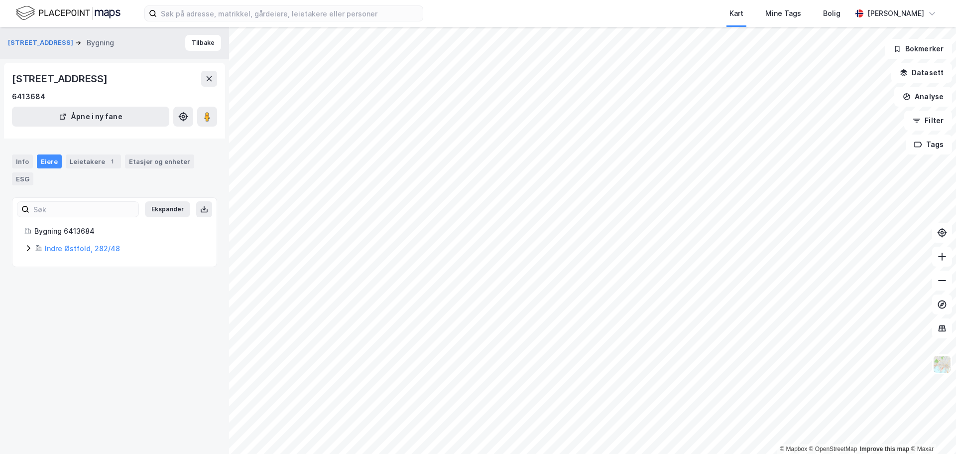
drag, startPoint x: 175, startPoint y: 80, endPoint x: 11, endPoint y: 85, distance: 163.9
click at [11, 85] on div "[STREET_ADDRESS] 6413684 Åpne i ny fane" at bounding box center [114, 101] width 221 height 76
click at [110, 81] on div "[STREET_ADDRESS]" at bounding box center [61, 79] width 98 height 16
drag, startPoint x: 171, startPoint y: 80, endPoint x: 13, endPoint y: 77, distance: 157.9
click at [13, 77] on div "[STREET_ADDRESS]" at bounding box center [61, 79] width 98 height 16
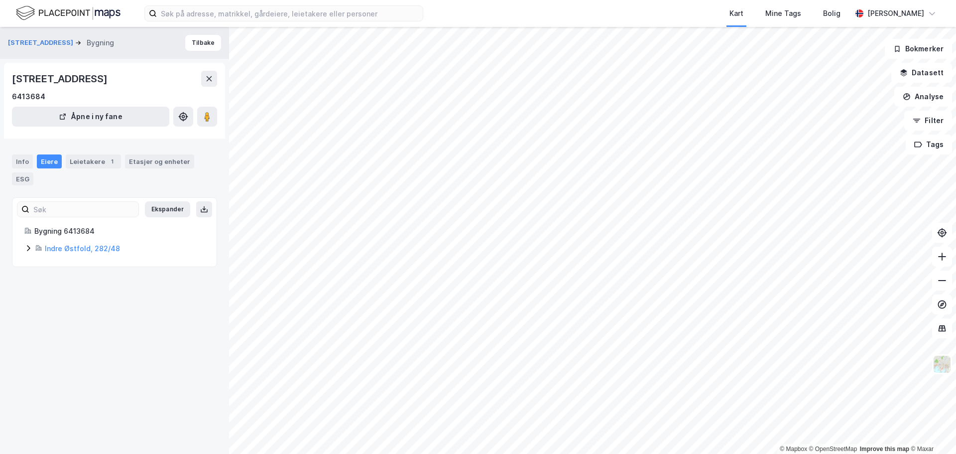
click at [110, 82] on div "[STREET_ADDRESS]" at bounding box center [61, 79] width 98 height 16
drag, startPoint x: 171, startPoint y: 78, endPoint x: 12, endPoint y: 81, distance: 158.9
click at [12, 81] on div "[STREET_ADDRESS]" at bounding box center [61, 79] width 98 height 16
